Goal: Task Accomplishment & Management: Manage account settings

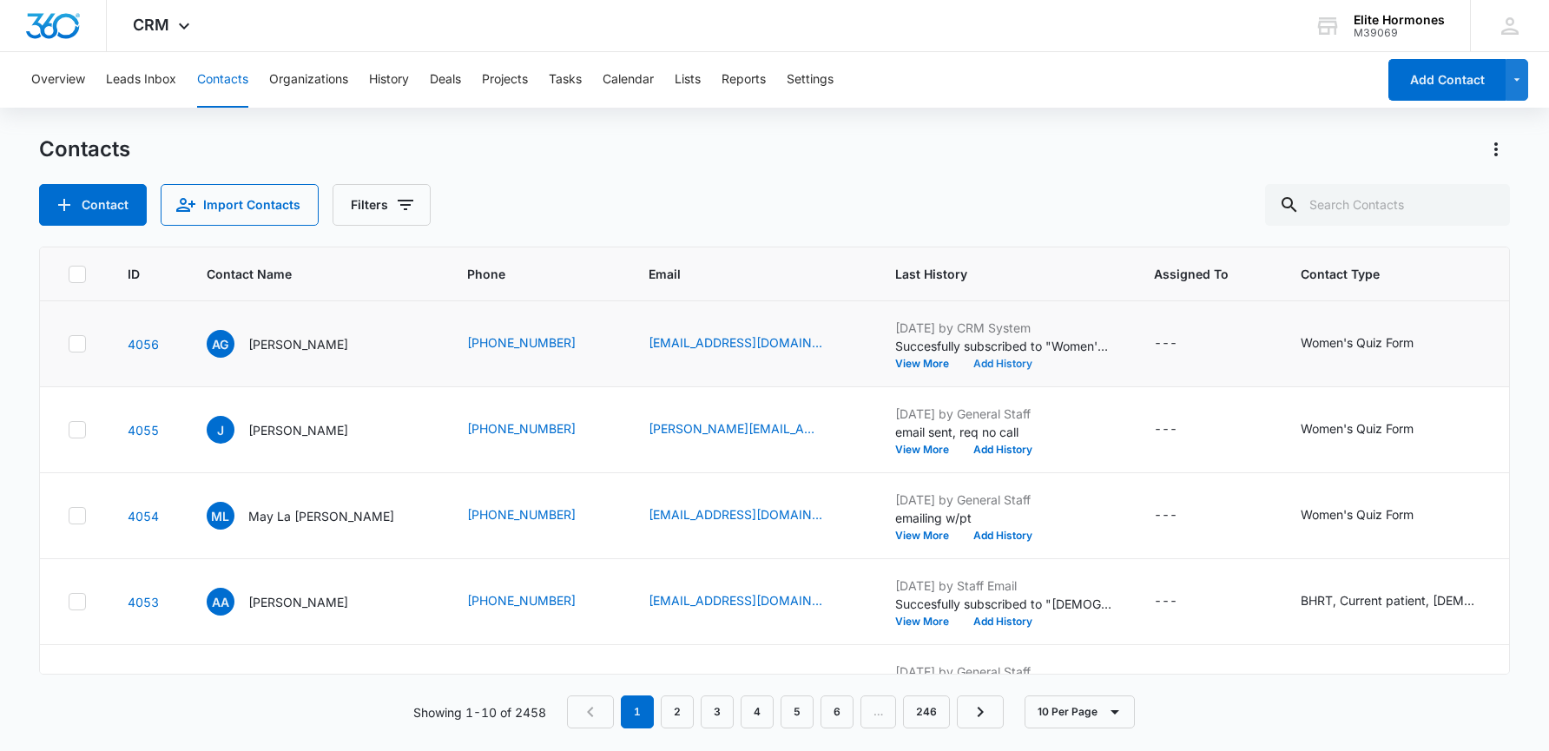
click at [961, 362] on button "Add History" at bounding box center [1002, 364] width 83 height 10
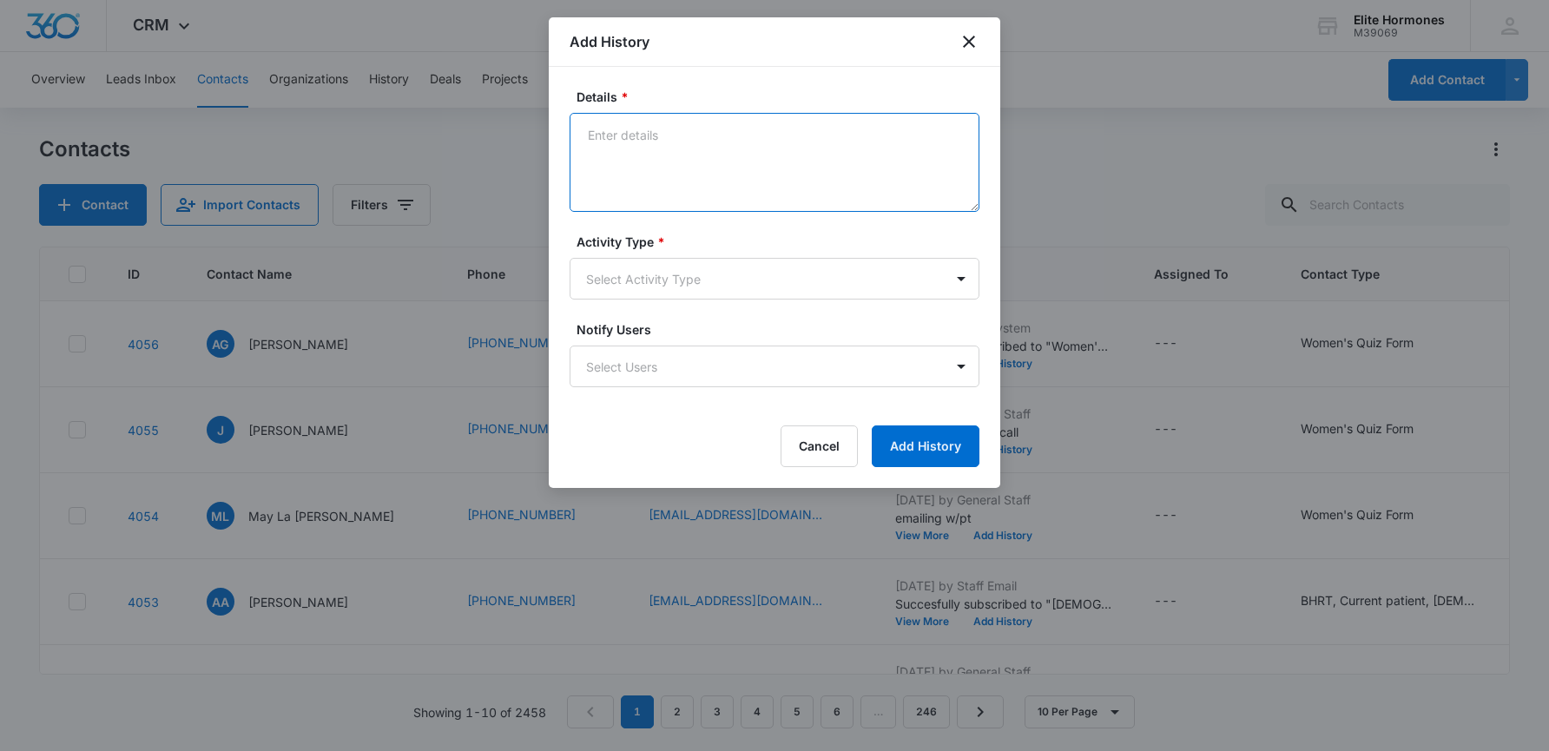
click at [650, 174] on textarea "Details *" at bounding box center [775, 162] width 410 height 99
type textarea "email sent, will call."
click at [789, 287] on body "CRM Apps Reputation Websites Forms CRM Email Social Content Ads Intelligence Fi…" at bounding box center [774, 375] width 1549 height 751
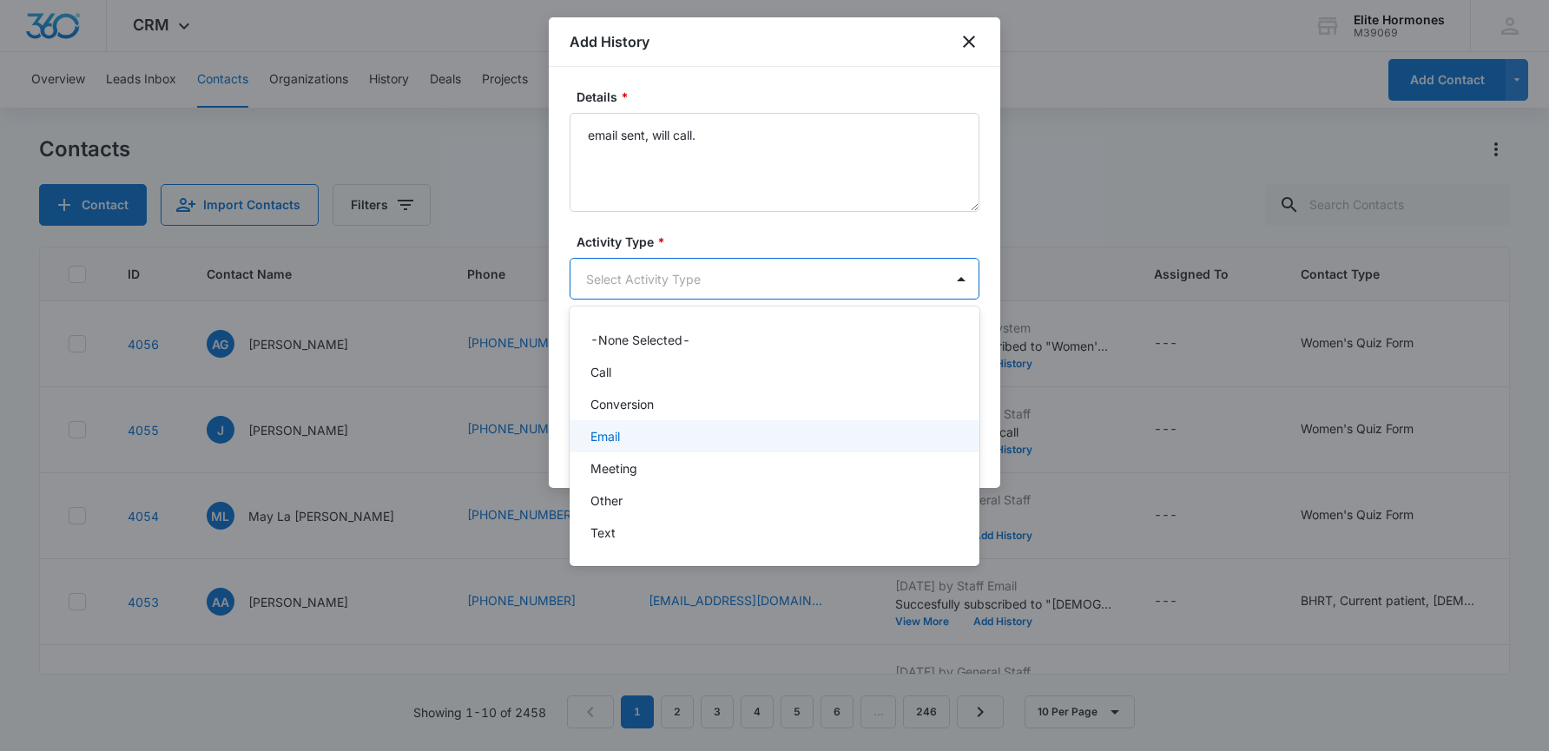
click at [763, 443] on div "Email" at bounding box center [773, 436] width 365 height 18
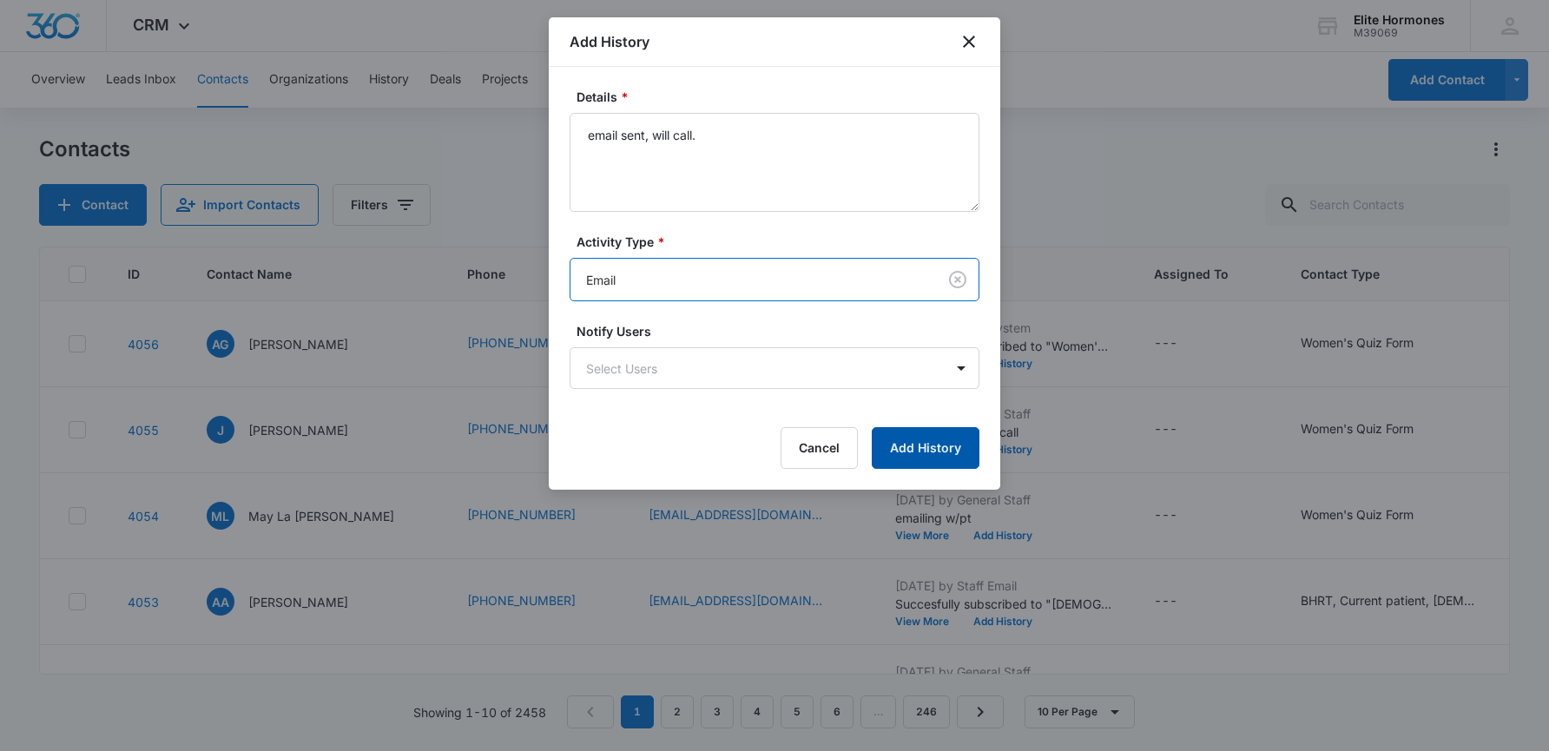
click at [900, 449] on button "Add History" at bounding box center [926, 448] width 108 height 42
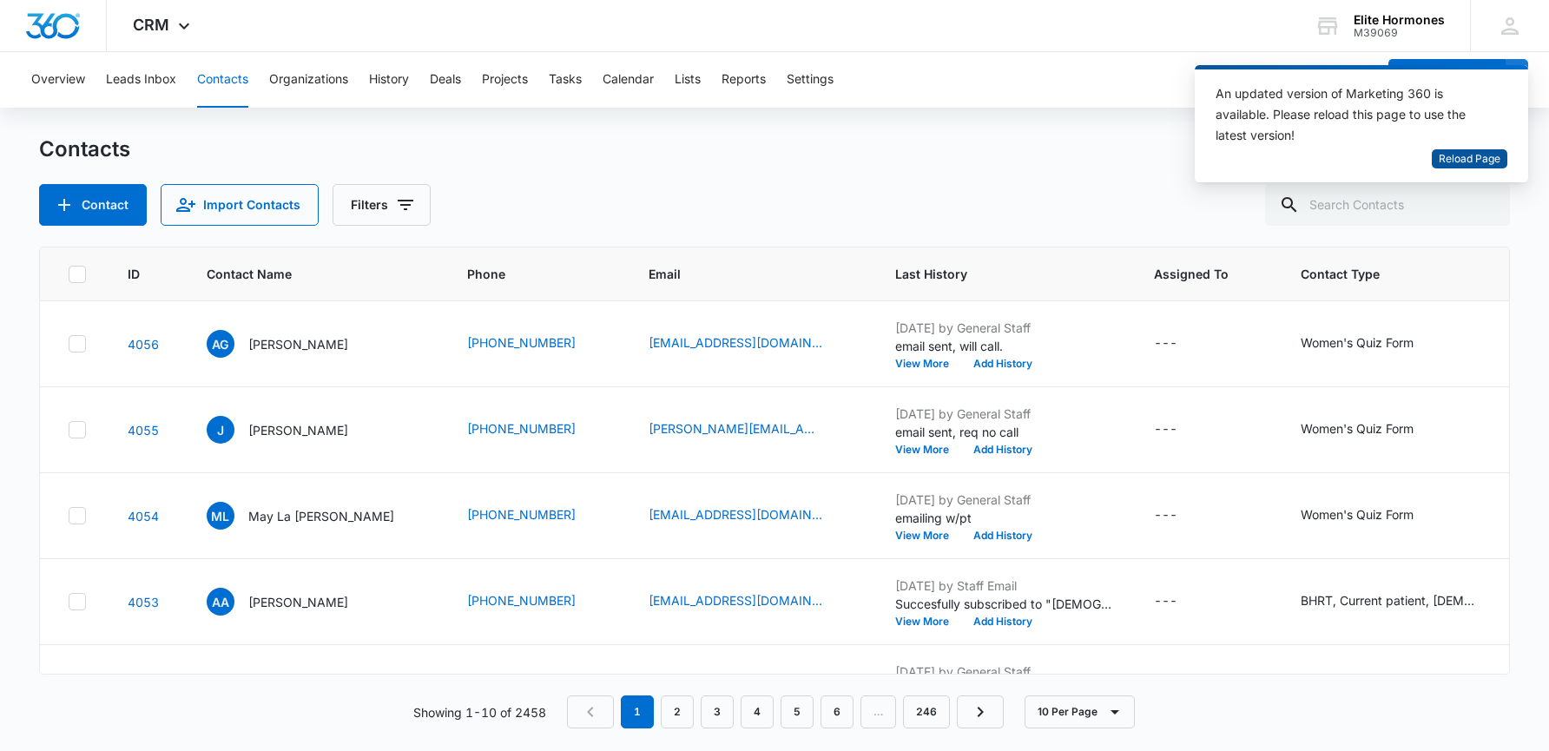
click at [1488, 167] on span "Reload Page" at bounding box center [1470, 159] width 62 height 16
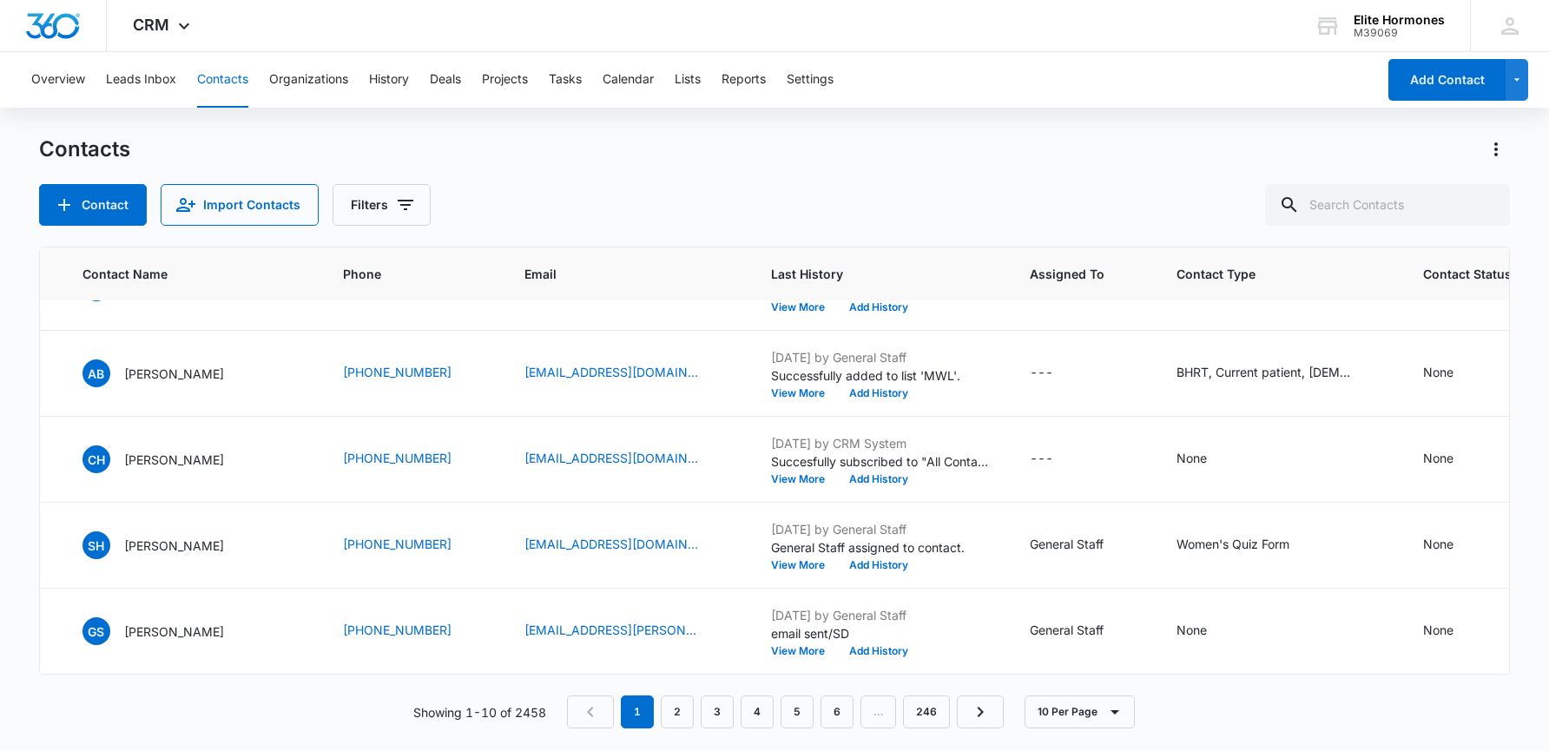
scroll to position [499, 221]
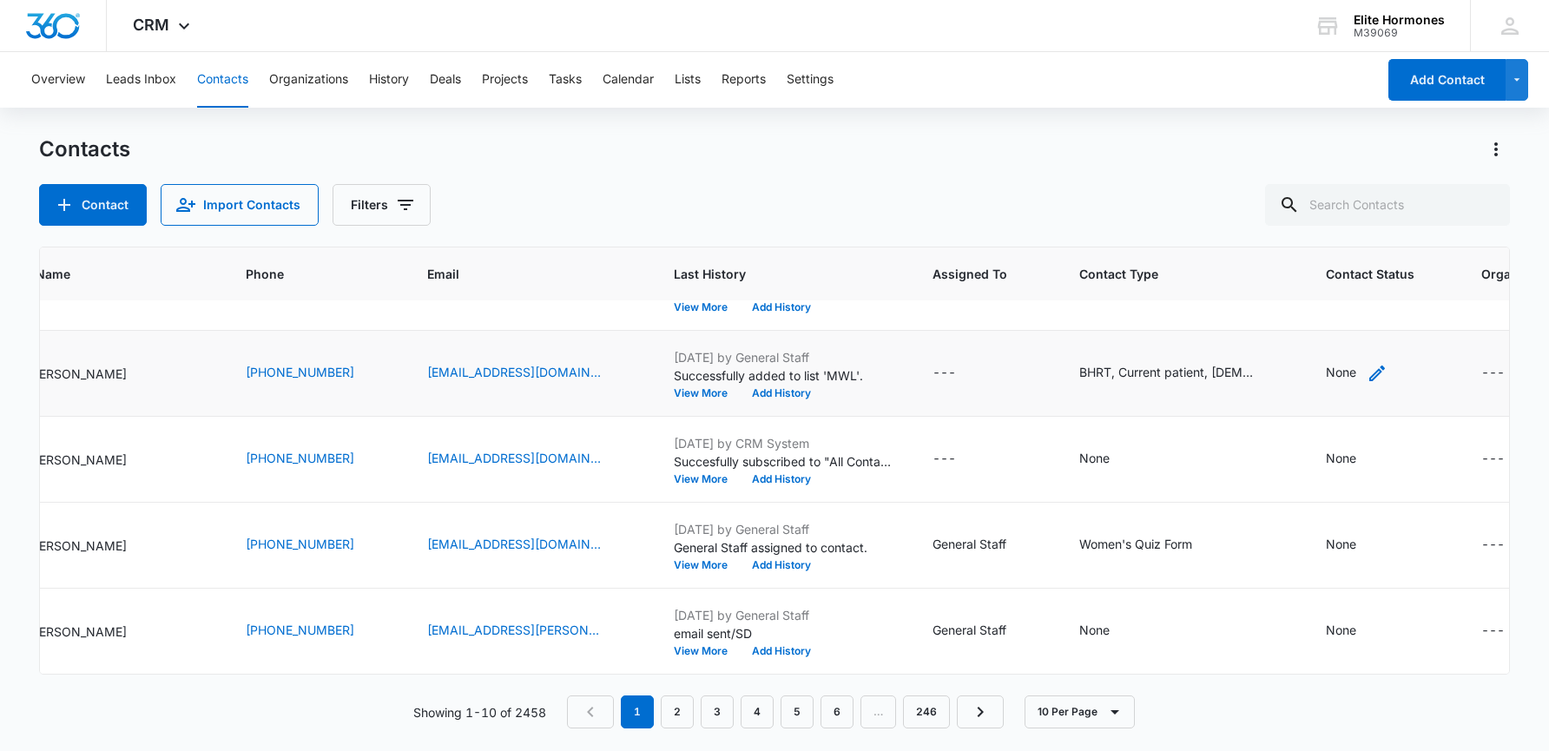
click at [1326, 364] on div "None" at bounding box center [1341, 372] width 30 height 18
click at [1318, 252] on div "Contact Status" at bounding box center [1272, 249] width 123 height 39
click at [1200, 567] on td "Women's Quiz Form" at bounding box center [1182, 546] width 247 height 86
